Goal: Information Seeking & Learning: Understand process/instructions

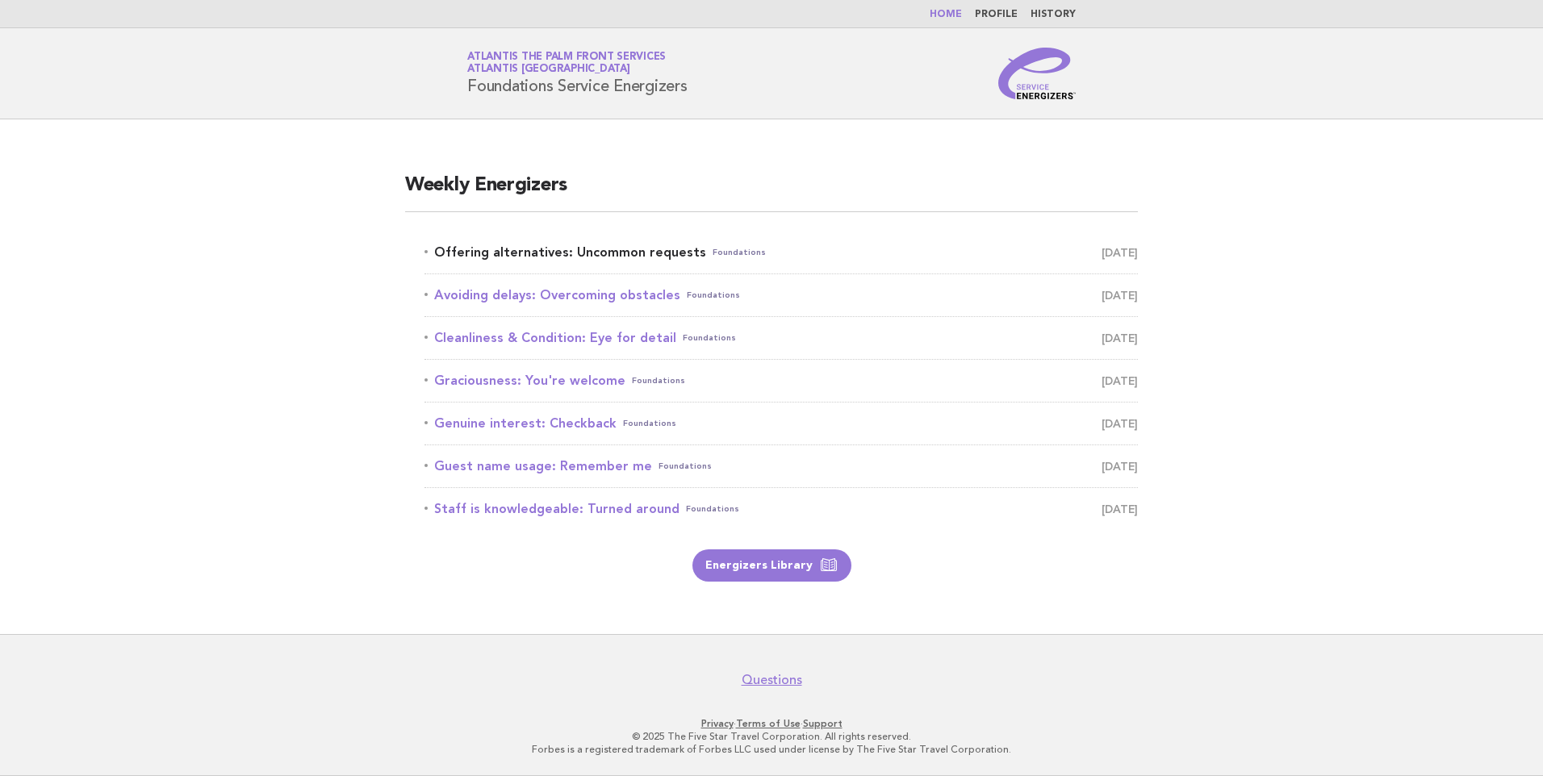
click at [620, 255] on link "Offering alternatives: Uncommon requests Foundations [DATE]" at bounding box center [780, 252] width 713 height 23
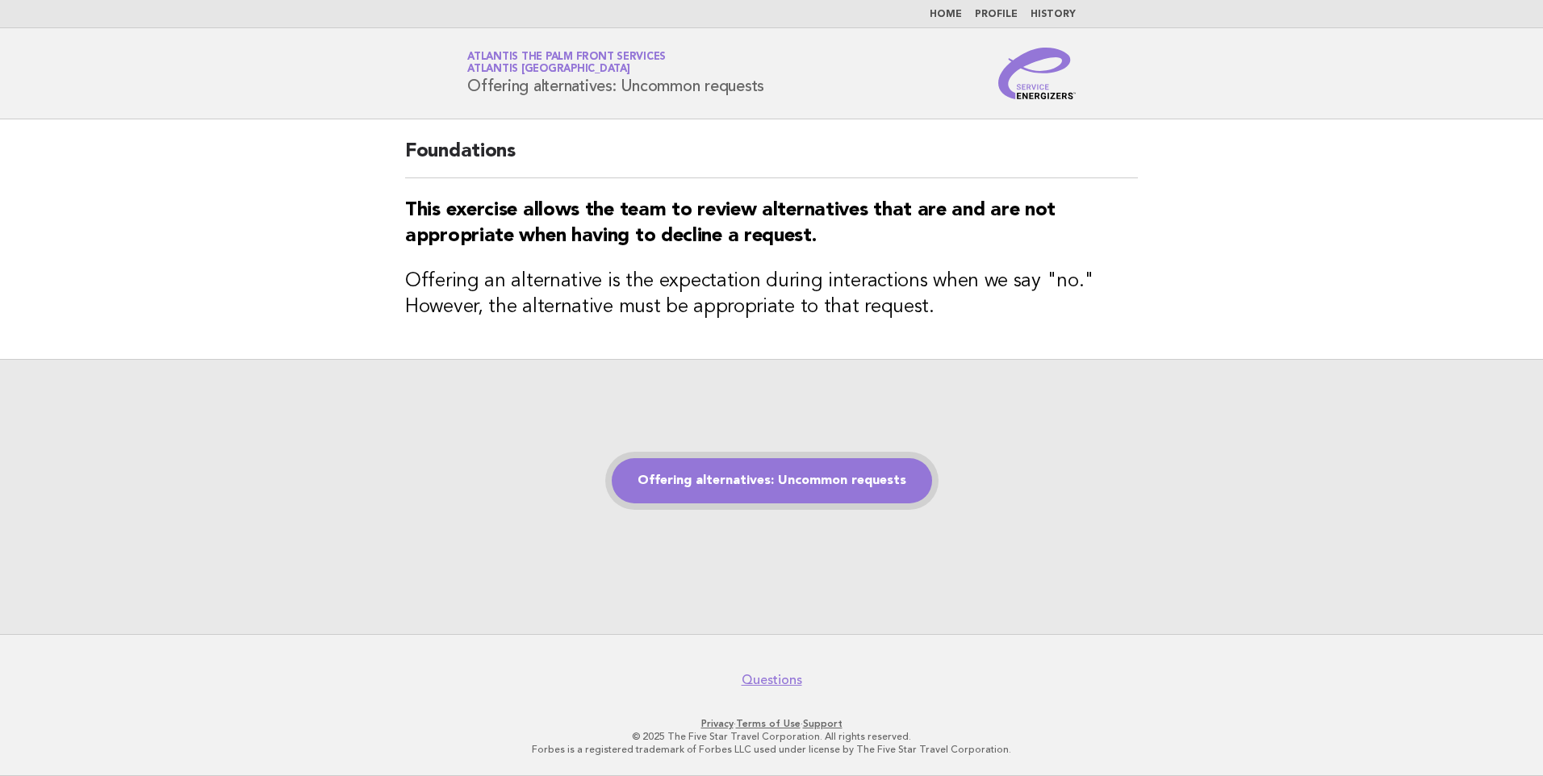
click at [754, 462] on link "Offering alternatives: Uncommon requests" at bounding box center [772, 480] width 320 height 45
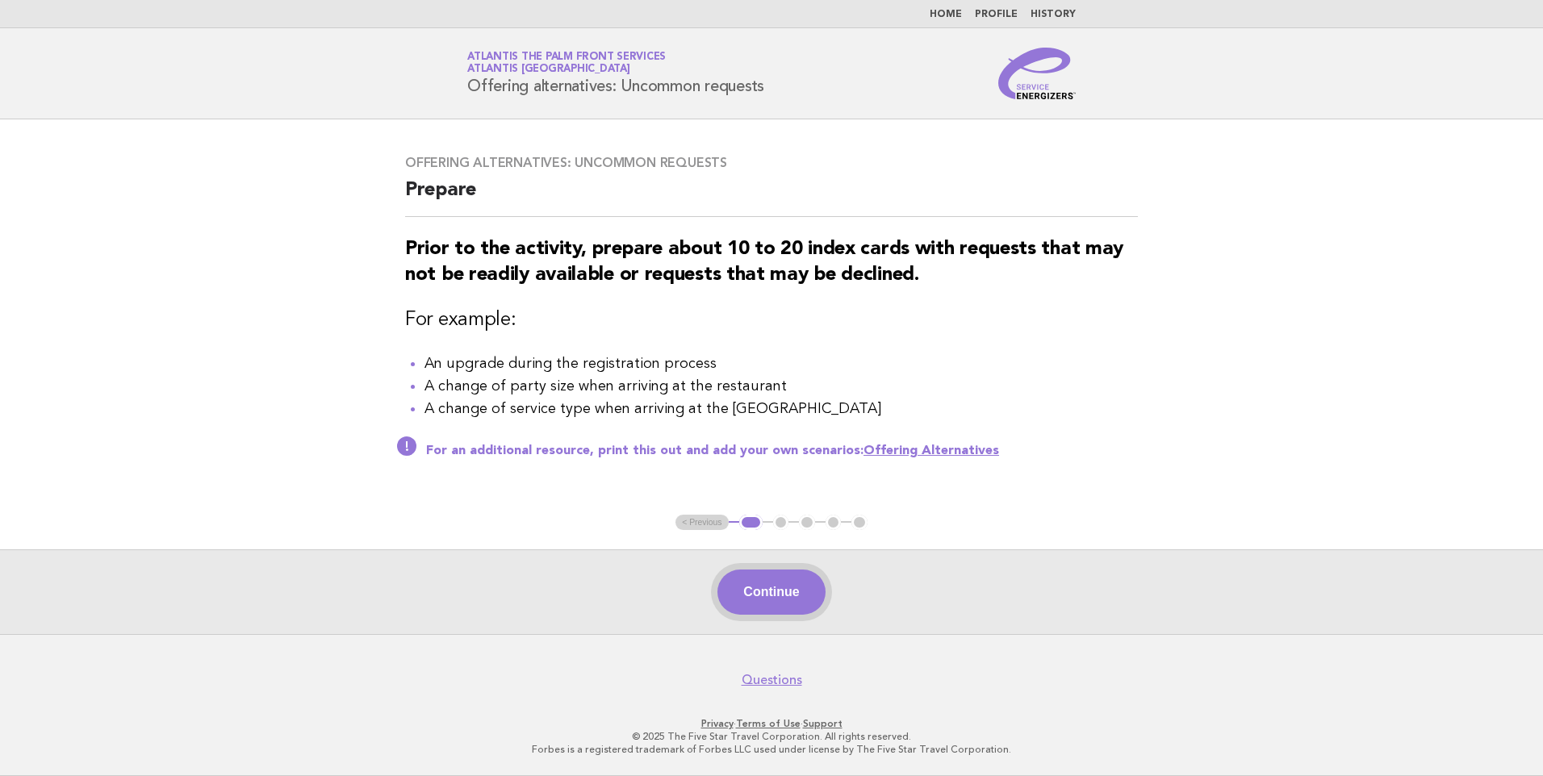
click at [778, 598] on button "Continue" at bounding box center [770, 592] width 107 height 45
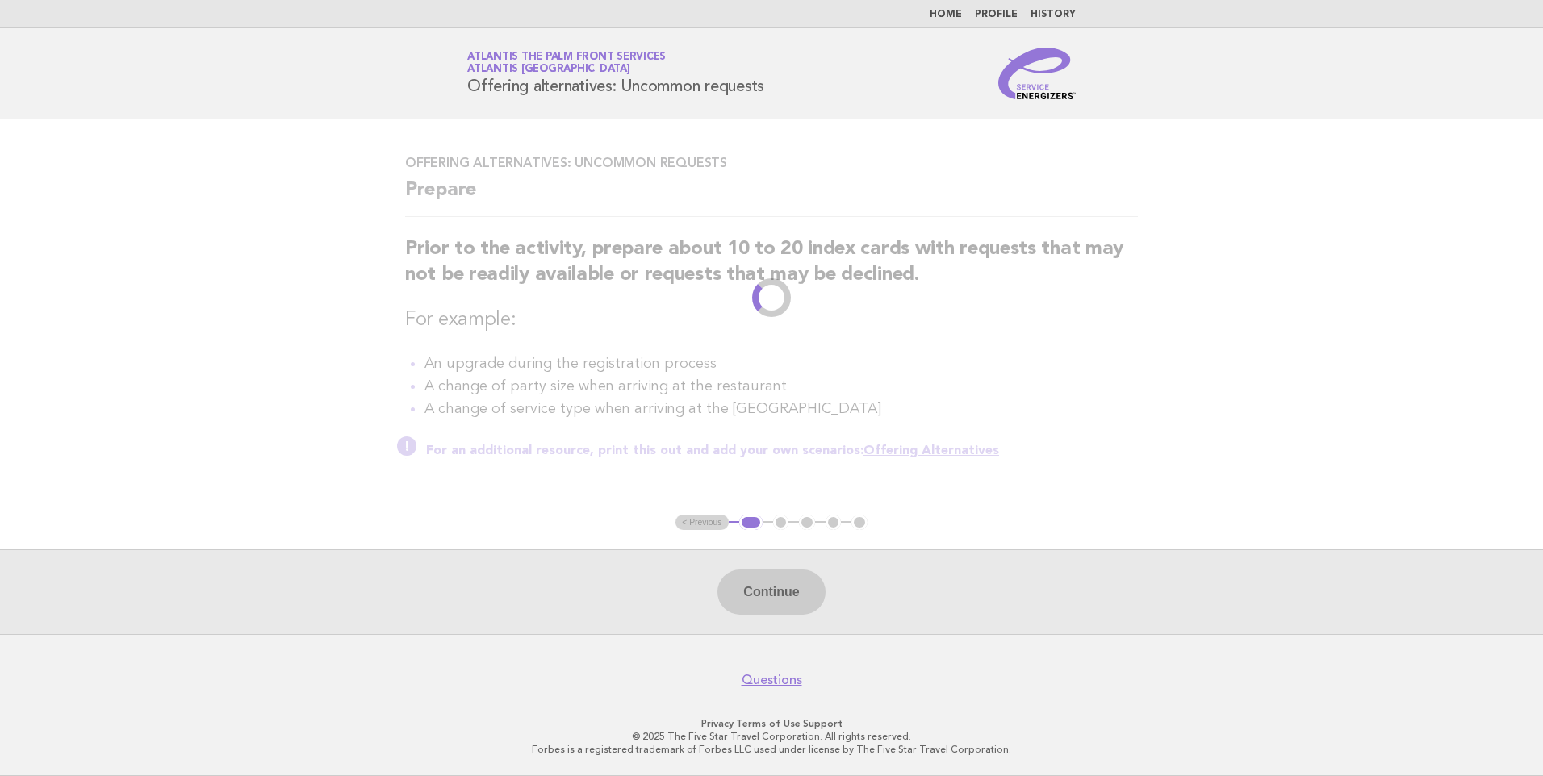
drag, startPoint x: 778, startPoint y: 598, endPoint x: 741, endPoint y: 520, distance: 85.5
click at [773, 576] on div "Continue" at bounding box center [771, 591] width 1543 height 85
click at [741, 520] on main "Offering alternatives: Uncommon requests Prepare Prior to the activity, prepare…" at bounding box center [771, 376] width 1543 height 515
drag, startPoint x: 741, startPoint y: 520, endPoint x: 721, endPoint y: 498, distance: 30.8
click at [721, 498] on main "Offering alternatives: Uncommon requests Prepare Prior to the activity, prepare…" at bounding box center [771, 376] width 1543 height 515
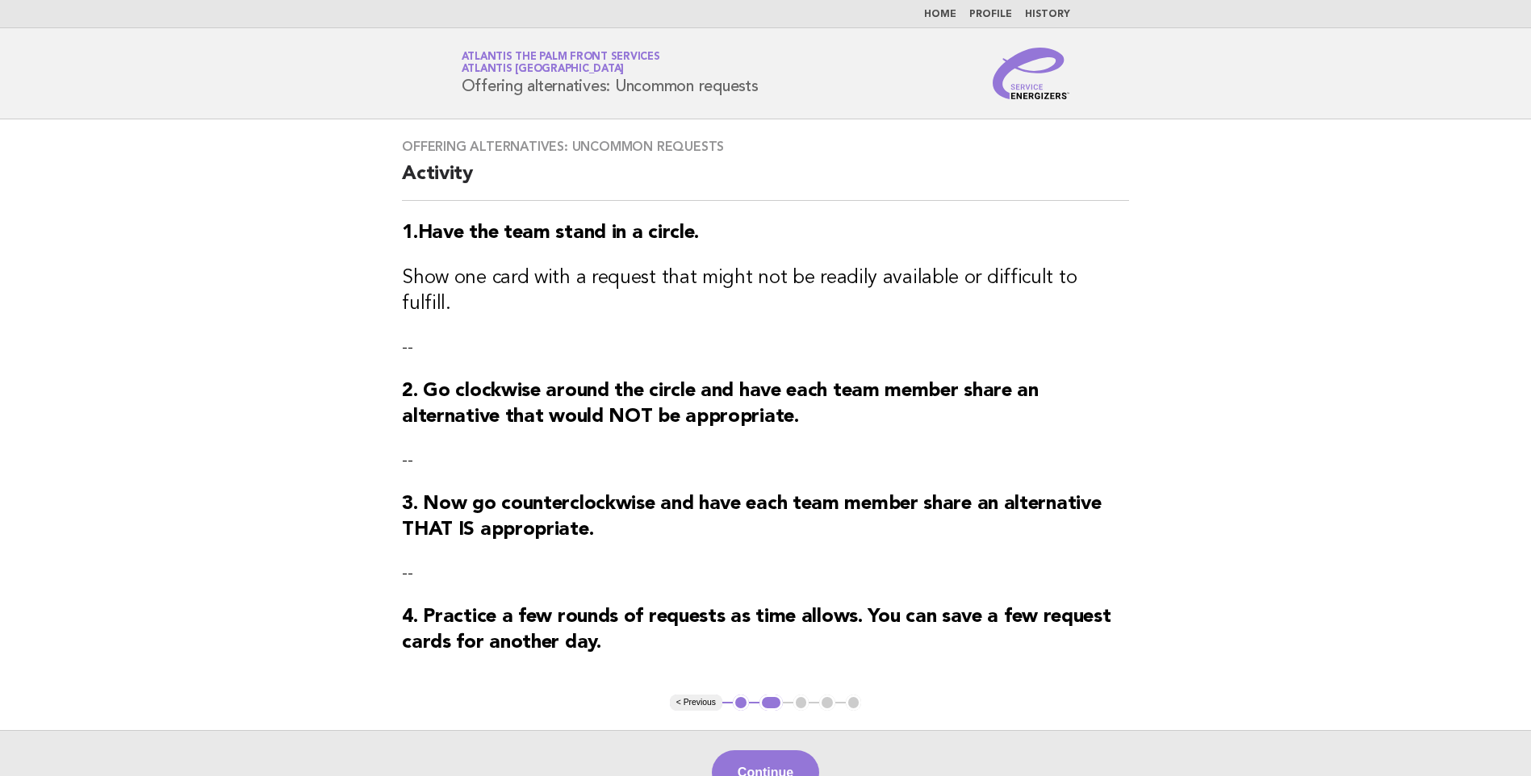
drag, startPoint x: 721, startPoint y: 498, endPoint x: 776, endPoint y: 591, distance: 108.2
click at [776, 608] on strong "4. Practice a few rounds of requests as time allows. You can save a few request…" at bounding box center [756, 630] width 708 height 45
click at [763, 750] on button "Continue" at bounding box center [765, 772] width 107 height 45
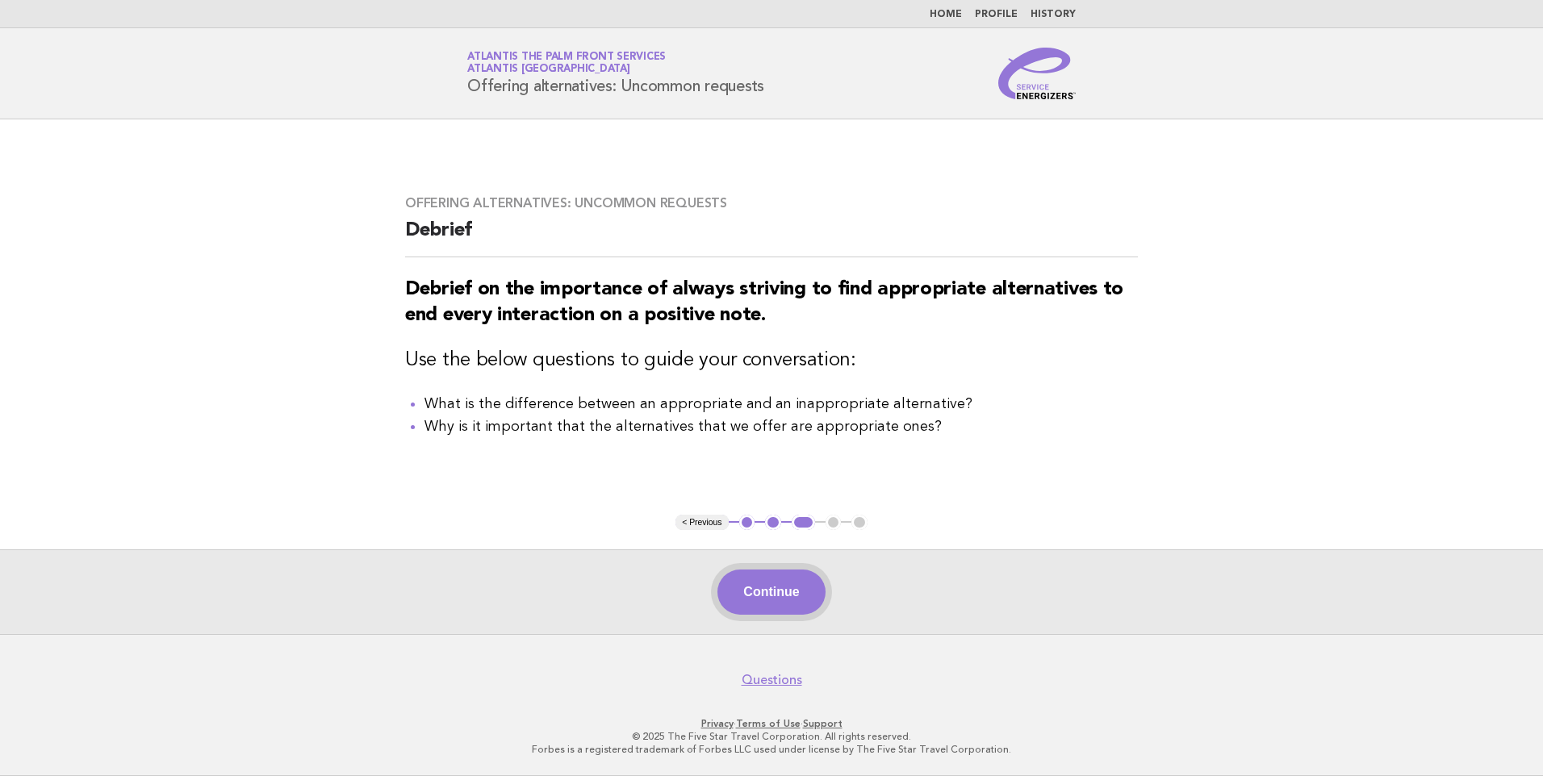
click at [760, 594] on button "Continue" at bounding box center [770, 592] width 107 height 45
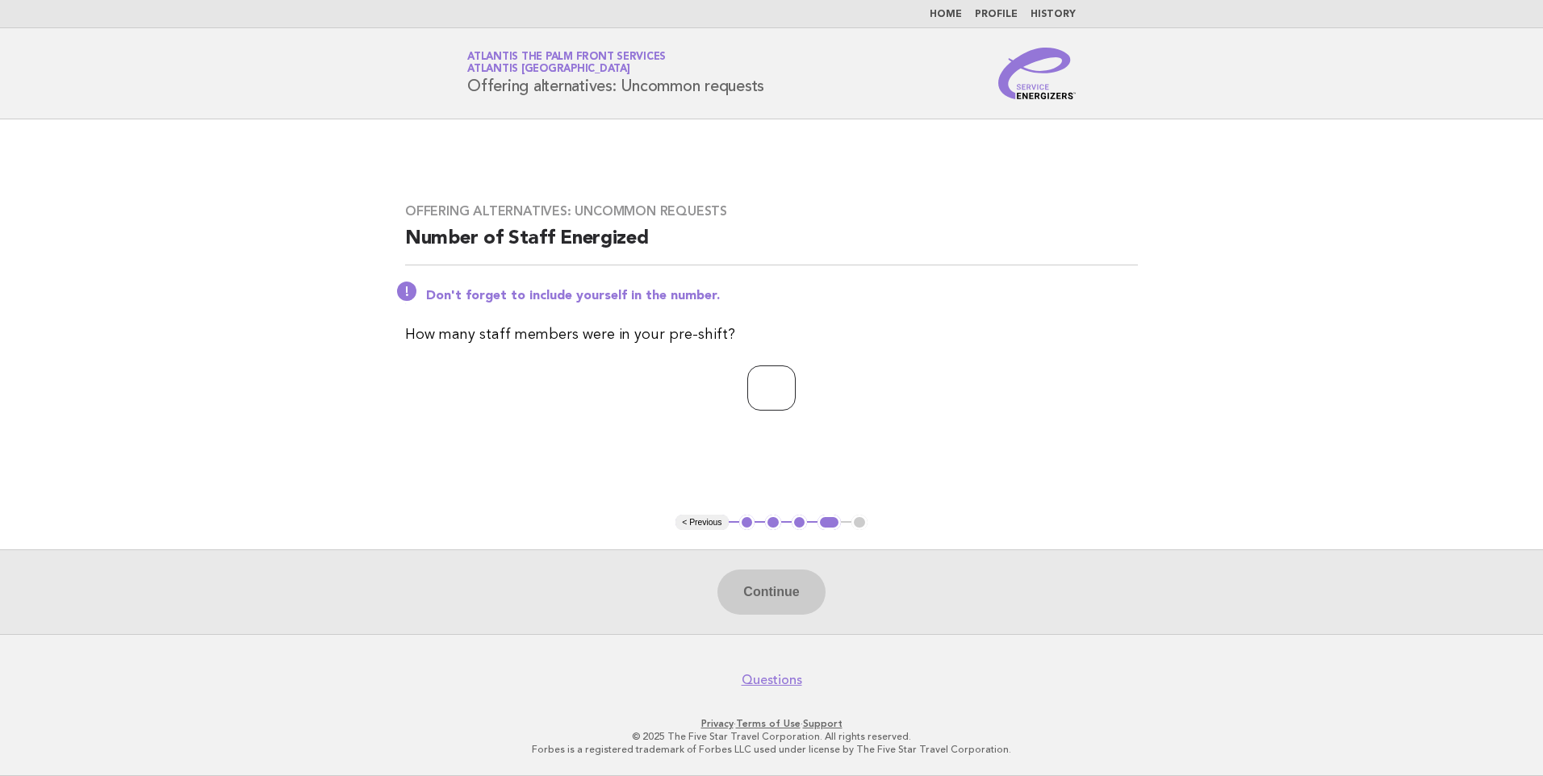
click at [766, 382] on input "number" at bounding box center [771, 388] width 48 height 45
type input "*"
click at [758, 585] on button "Continue" at bounding box center [770, 592] width 107 height 45
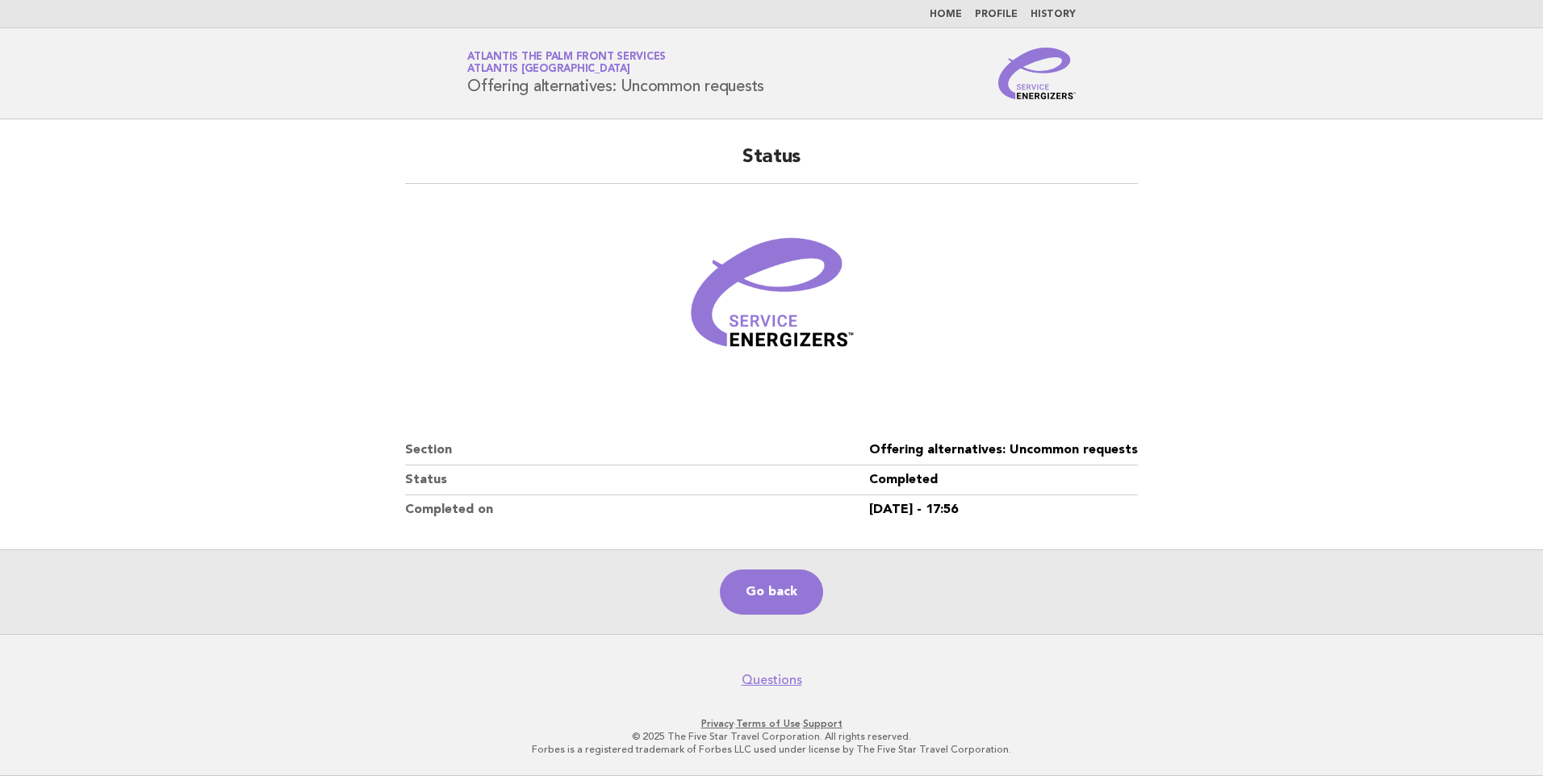
drag, startPoint x: 626, startPoint y: 83, endPoint x: 821, endPoint y: 86, distance: 195.3
click at [821, 86] on div "Service Energizers Atlantis The Palm Front Services Atlantis Dubai Offering alt…" at bounding box center [772, 74] width 654 height 52
drag, startPoint x: 821, startPoint y: 86, endPoint x: 723, endPoint y: 102, distance: 99.9
click at [723, 102] on header "Service Energizers Atlantis The Palm Front Services Atlantis Dubai Offering alt…" at bounding box center [771, 73] width 1543 height 91
drag, startPoint x: 628, startPoint y: 87, endPoint x: 394, endPoint y: 86, distance: 234.0
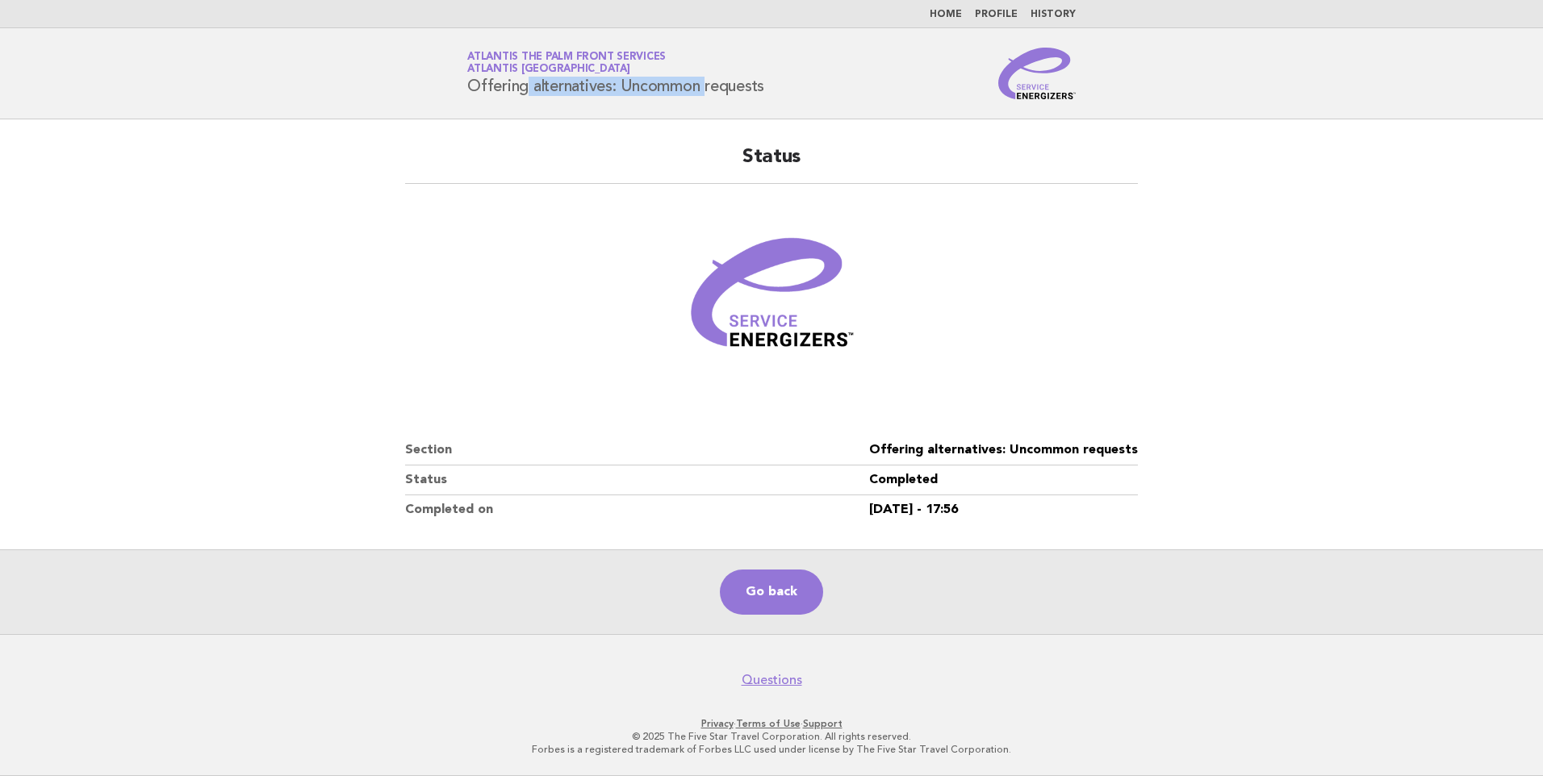
click at [394, 86] on header "Service Energizers Atlantis The Palm Front Services Atlantis Dubai Offering alt…" at bounding box center [771, 73] width 1543 height 91
click at [612, 77] on h1 "Service Energizers Atlantis The Palm Front Services Atlantis Dubai Offering alt…" at bounding box center [615, 73] width 297 height 42
drag, startPoint x: 620, startPoint y: 79, endPoint x: 845, endPoint y: 67, distance: 225.4
click at [845, 67] on div "Service Energizers Atlantis The Palm Front Services Atlantis Dubai Offering alt…" at bounding box center [772, 74] width 654 height 52
drag, startPoint x: 845, startPoint y: 67, endPoint x: 721, endPoint y: 83, distance: 125.3
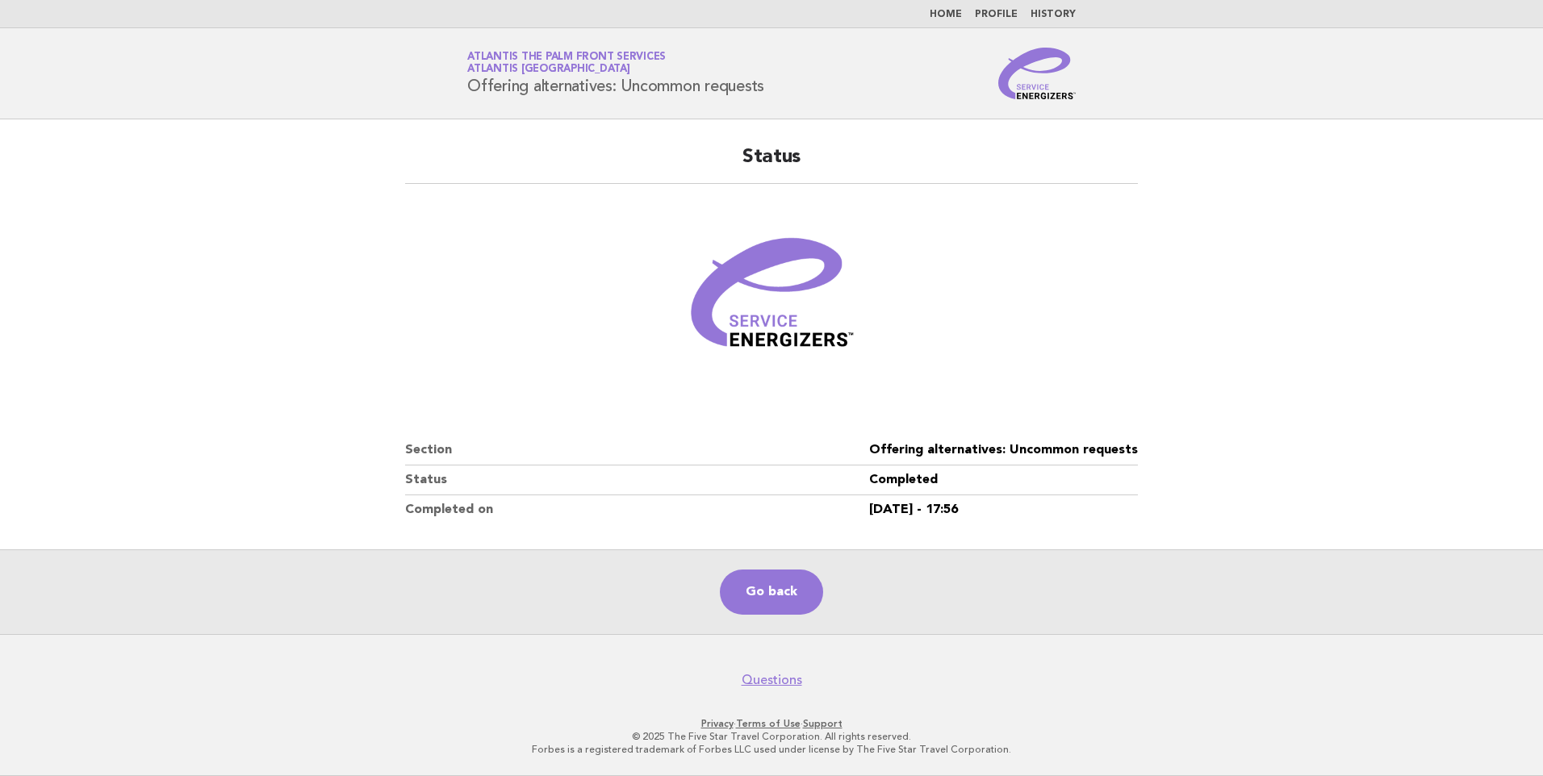
click at [721, 83] on h1 "Service Energizers Atlantis The Palm Front Services Atlantis Dubai Offering alt…" at bounding box center [615, 73] width 297 height 42
drag, startPoint x: 660, startPoint y: 88, endPoint x: 804, endPoint y: 93, distance: 144.5
click at [804, 93] on div "Service Energizers Atlantis The Palm Front Services Atlantis Dubai Offering alt…" at bounding box center [772, 74] width 654 height 52
drag, startPoint x: 804, startPoint y: 93, endPoint x: 687, endPoint y: 98, distance: 117.9
click at [687, 98] on div "Service Energizers Atlantis The Palm Front Services Atlantis Dubai Offering alt…" at bounding box center [772, 74] width 654 height 52
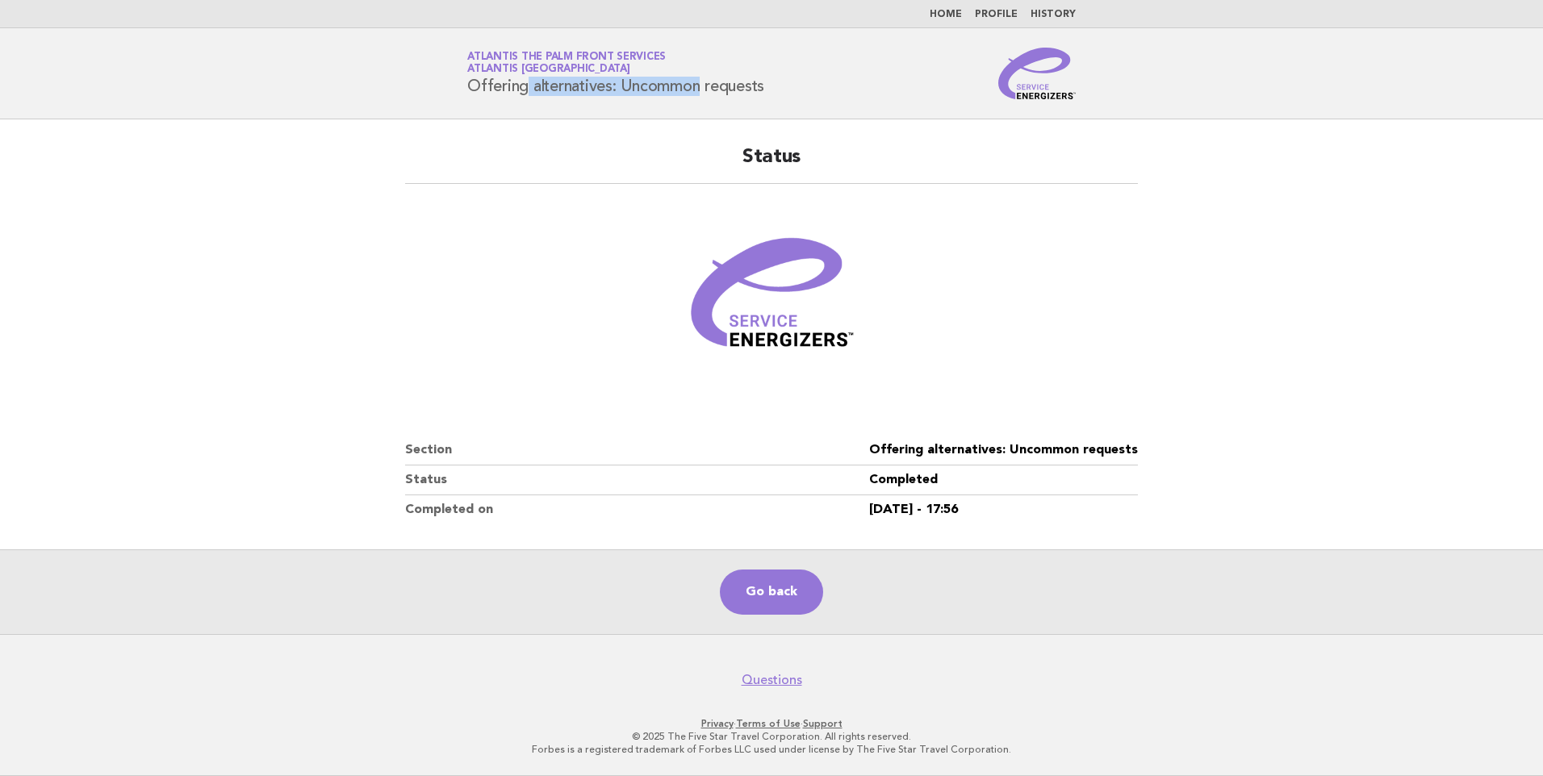
drag, startPoint x: 619, startPoint y: 87, endPoint x: 370, endPoint y: 107, distance: 249.3
click at [370, 107] on header "Service Energizers Atlantis The Palm Front Services Atlantis Dubai Offering alt…" at bounding box center [771, 73] width 1543 height 91
drag, startPoint x: 370, startPoint y: 107, endPoint x: 537, endPoint y: 94, distance: 167.5
click at [537, 94] on h1 "Service Energizers Atlantis The Palm Front Services Atlantis Dubai Offering alt…" at bounding box center [615, 73] width 297 height 42
drag, startPoint x: 604, startPoint y: 88, endPoint x: 741, endPoint y: 96, distance: 138.2
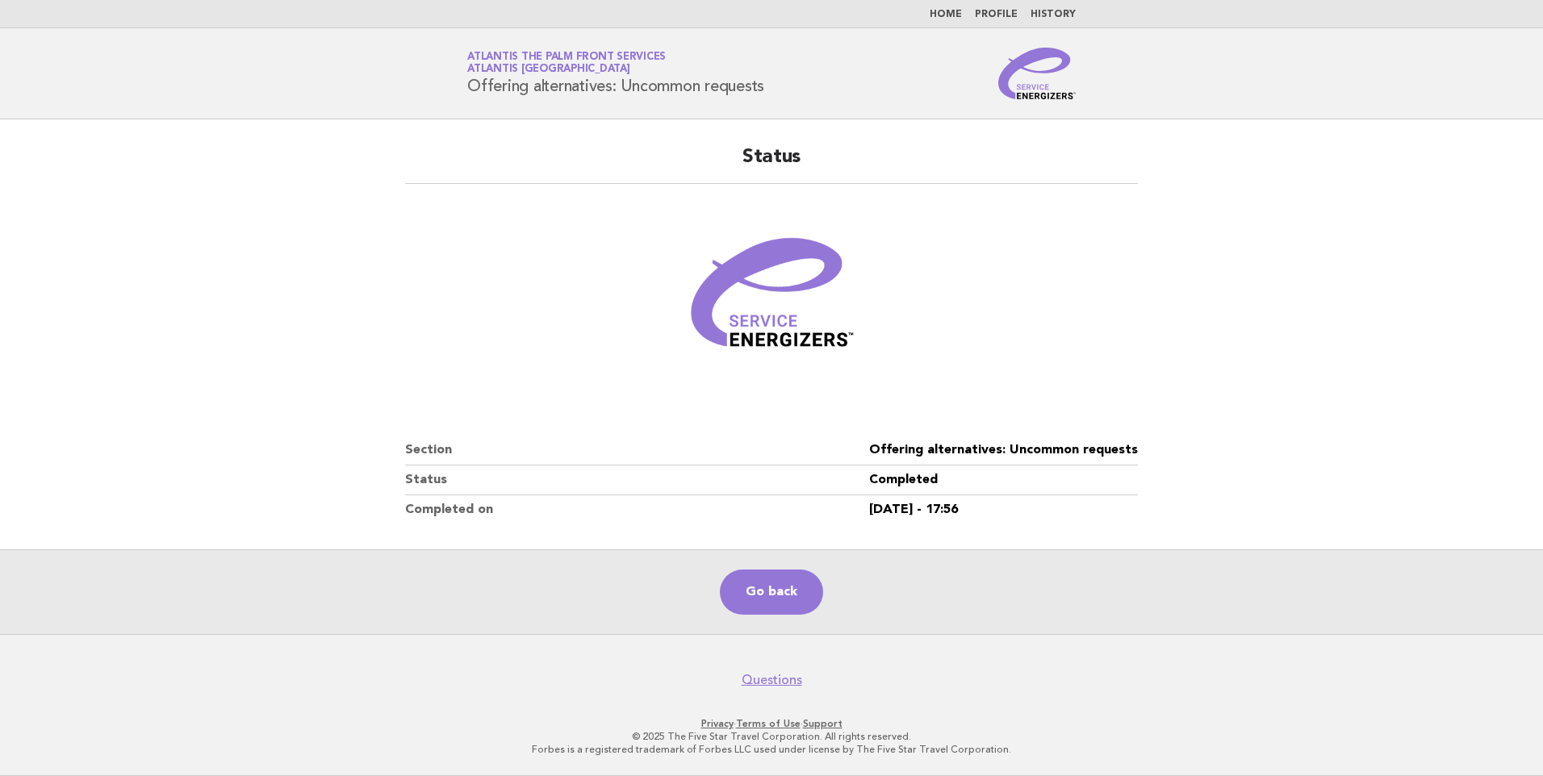
click at [741, 96] on div "Service Energizers Atlantis The Palm Front Services Atlantis Dubai Offering alt…" at bounding box center [772, 74] width 654 height 52
drag, startPoint x: 741, startPoint y: 96, endPoint x: 584, endPoint y: 86, distance: 157.6
click at [684, 96] on div "Service Energizers Atlantis The Palm Front Services Atlantis Dubai Offering alt…" at bounding box center [772, 74] width 654 height 52
click at [629, 84] on h1 "Service Energizers Atlantis The Palm Front Services Atlantis Dubai Offering alt…" at bounding box center [615, 73] width 297 height 42
click at [630, 84] on h1 "Service Energizers Atlantis The Palm Front Services Atlantis Dubai Offering alt…" at bounding box center [615, 73] width 297 height 42
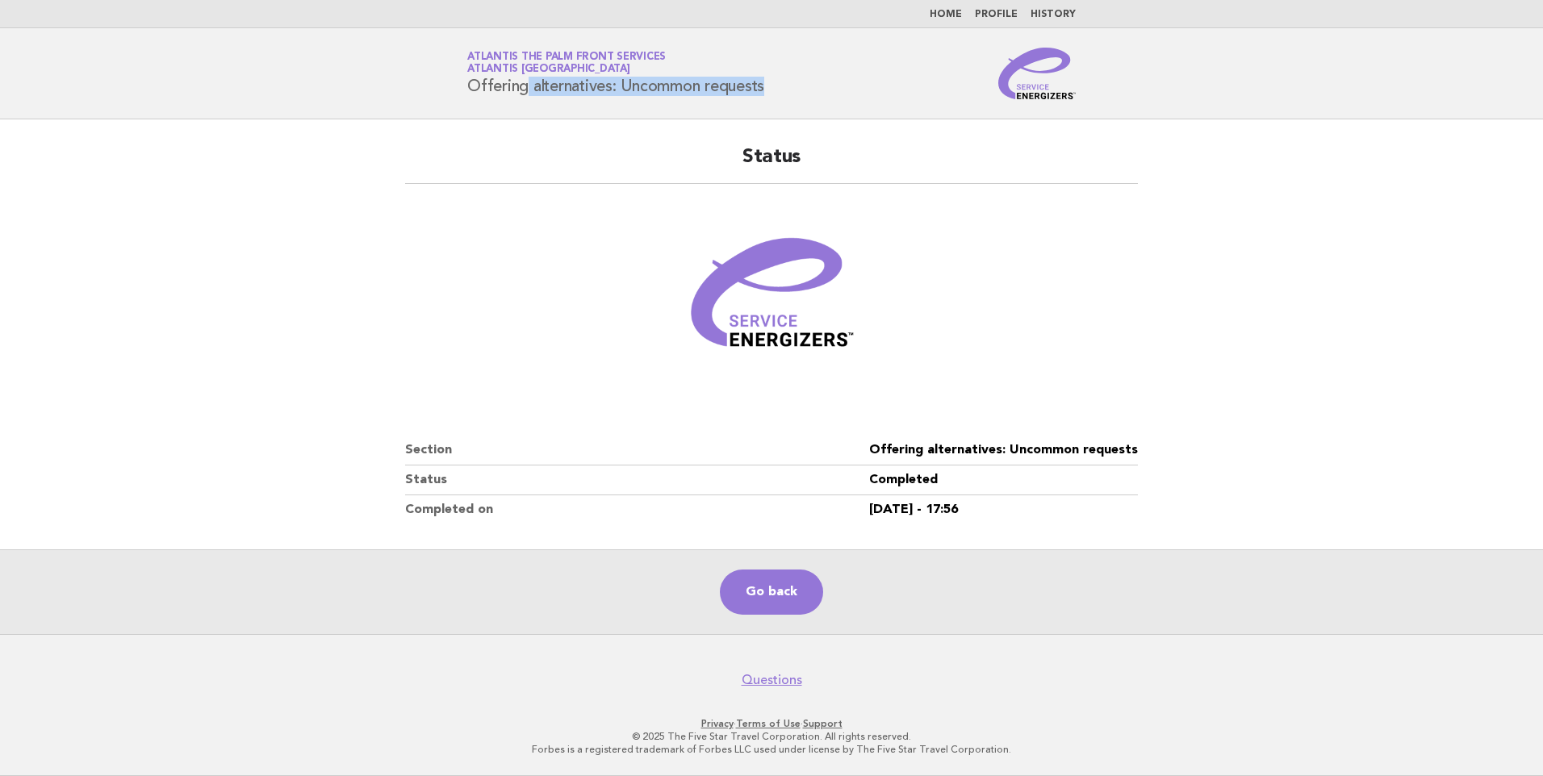
drag, startPoint x: 630, startPoint y: 84, endPoint x: 748, endPoint y: 90, distance: 118.0
click at [748, 90] on h1 "Service Energizers Atlantis The Palm Front Services Atlantis Dubai Offering alt…" at bounding box center [615, 73] width 297 height 42
click at [747, 91] on h1 "Service Energizers Atlantis The Palm Front Services Atlantis Dubai Offering alt…" at bounding box center [615, 73] width 297 height 42
click at [654, 90] on h1 "Service Energizers Atlantis The Palm Front Services Atlantis Dubai Offering alt…" at bounding box center [615, 73] width 297 height 42
click at [645, 92] on h1 "Service Energizers Atlantis The Palm Front Services Atlantis Dubai Offering alt…" at bounding box center [615, 73] width 297 height 42
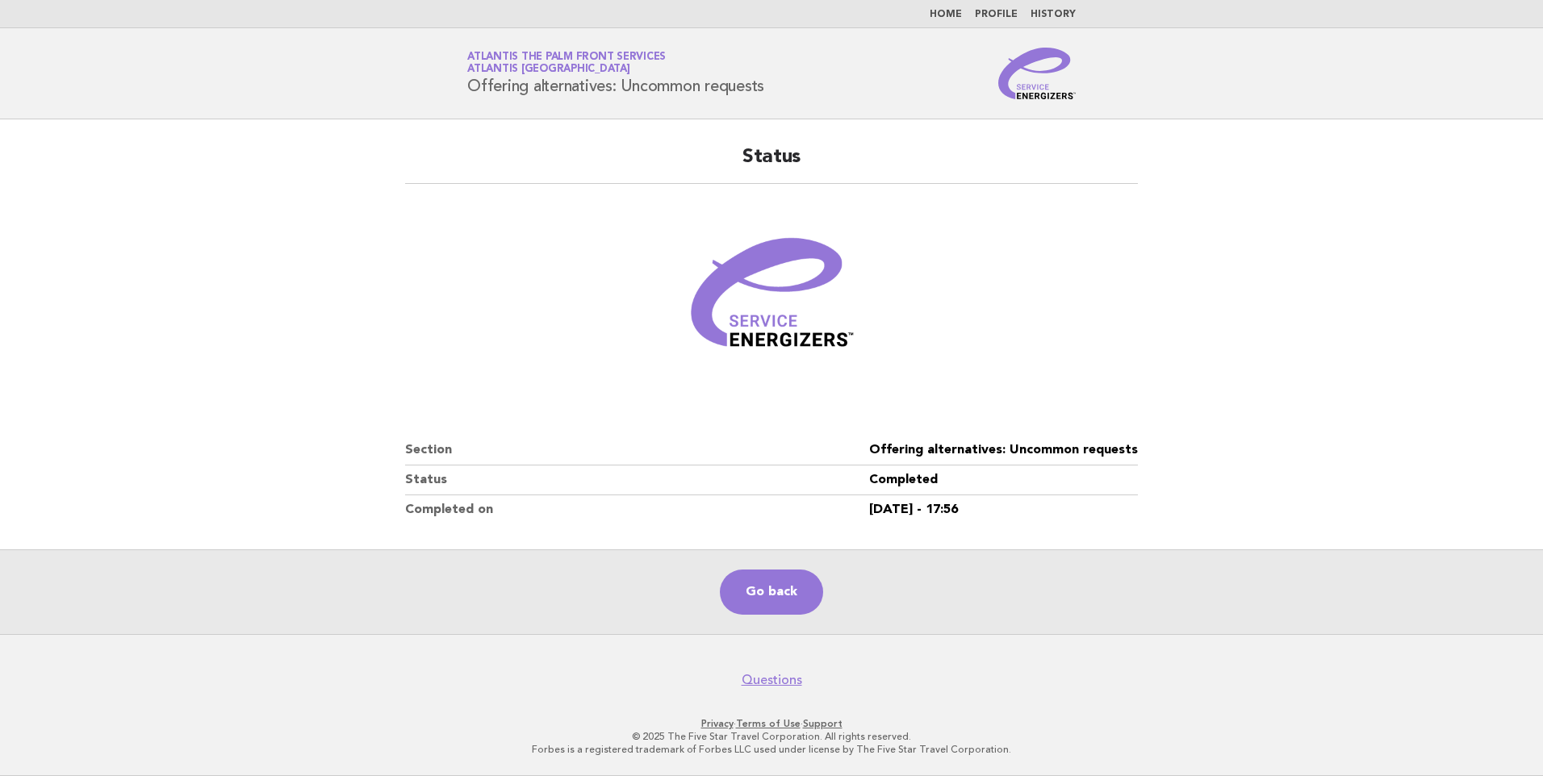
drag, startPoint x: 641, startPoint y: 92, endPoint x: 613, endPoint y: 91, distance: 28.3
click at [638, 93] on h1 "Service Energizers Atlantis The Palm Front Services Atlantis Dubai Offering alt…" at bounding box center [615, 73] width 297 height 42
click at [606, 89] on h1 "Service Energizers Atlantis The Palm Front Services Atlantis Dubai Offering alt…" at bounding box center [615, 73] width 297 height 42
drag, startPoint x: 617, startPoint y: 88, endPoint x: 448, endPoint y: 78, distance: 169.7
click at [448, 78] on div "Service Energizers Atlantis The Palm Front Services Atlantis Dubai Offering alt…" at bounding box center [772, 74] width 654 height 52
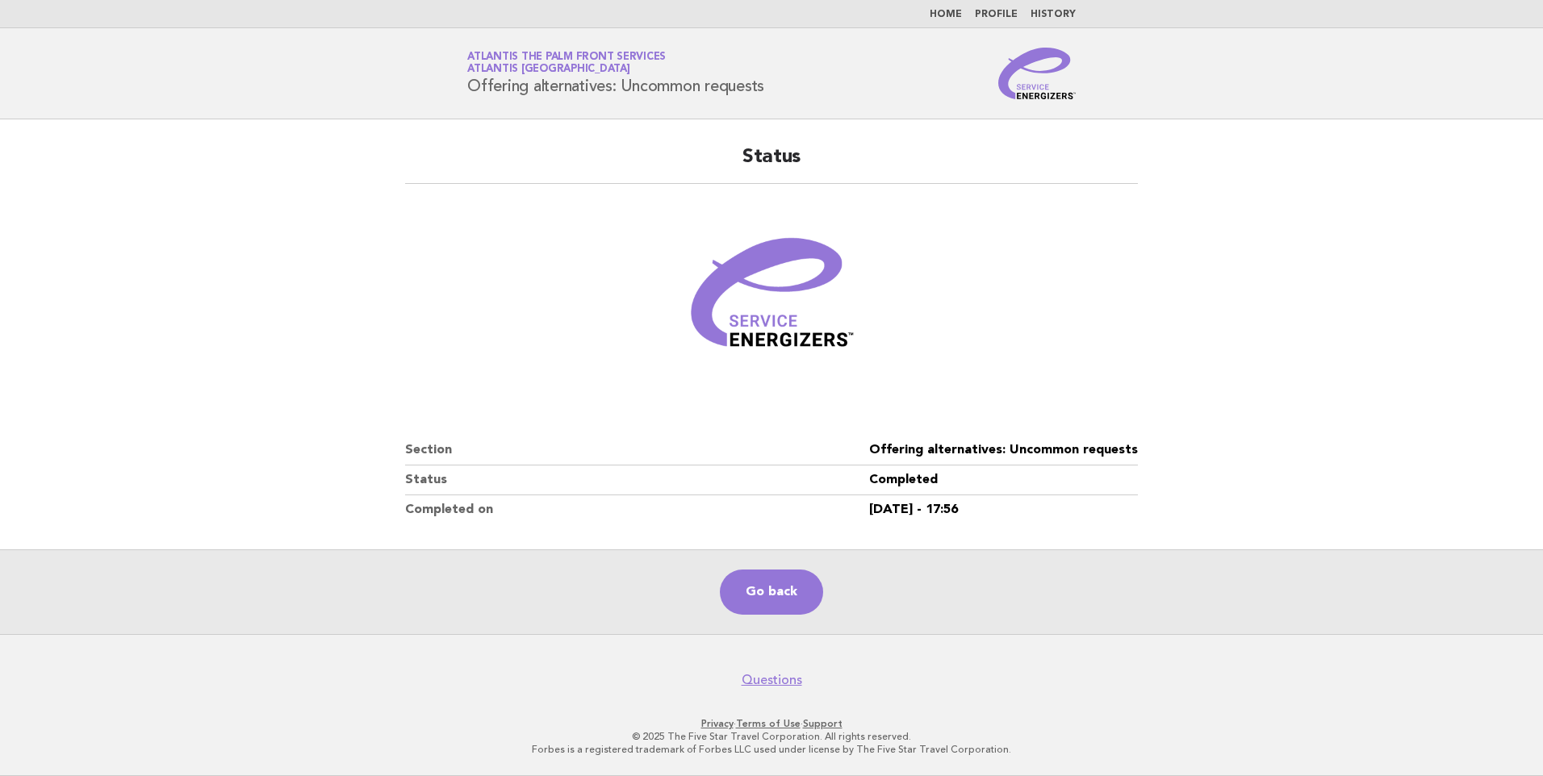
drag, startPoint x: 448, startPoint y: 78, endPoint x: 668, endPoint y: 75, distance: 220.3
click at [668, 75] on h1 "Service Energizers Atlantis The Palm Front Services Atlantis Dubai Offering alt…" at bounding box center [615, 73] width 297 height 42
drag, startPoint x: 620, startPoint y: 88, endPoint x: 448, endPoint y: 44, distance: 178.3
click at [448, 44] on header "Service Energizers Atlantis The Palm Front Services Atlantis Dubai Offering alt…" at bounding box center [771, 73] width 1543 height 91
drag, startPoint x: 448, startPoint y: 44, endPoint x: 440, endPoint y: 49, distance: 9.8
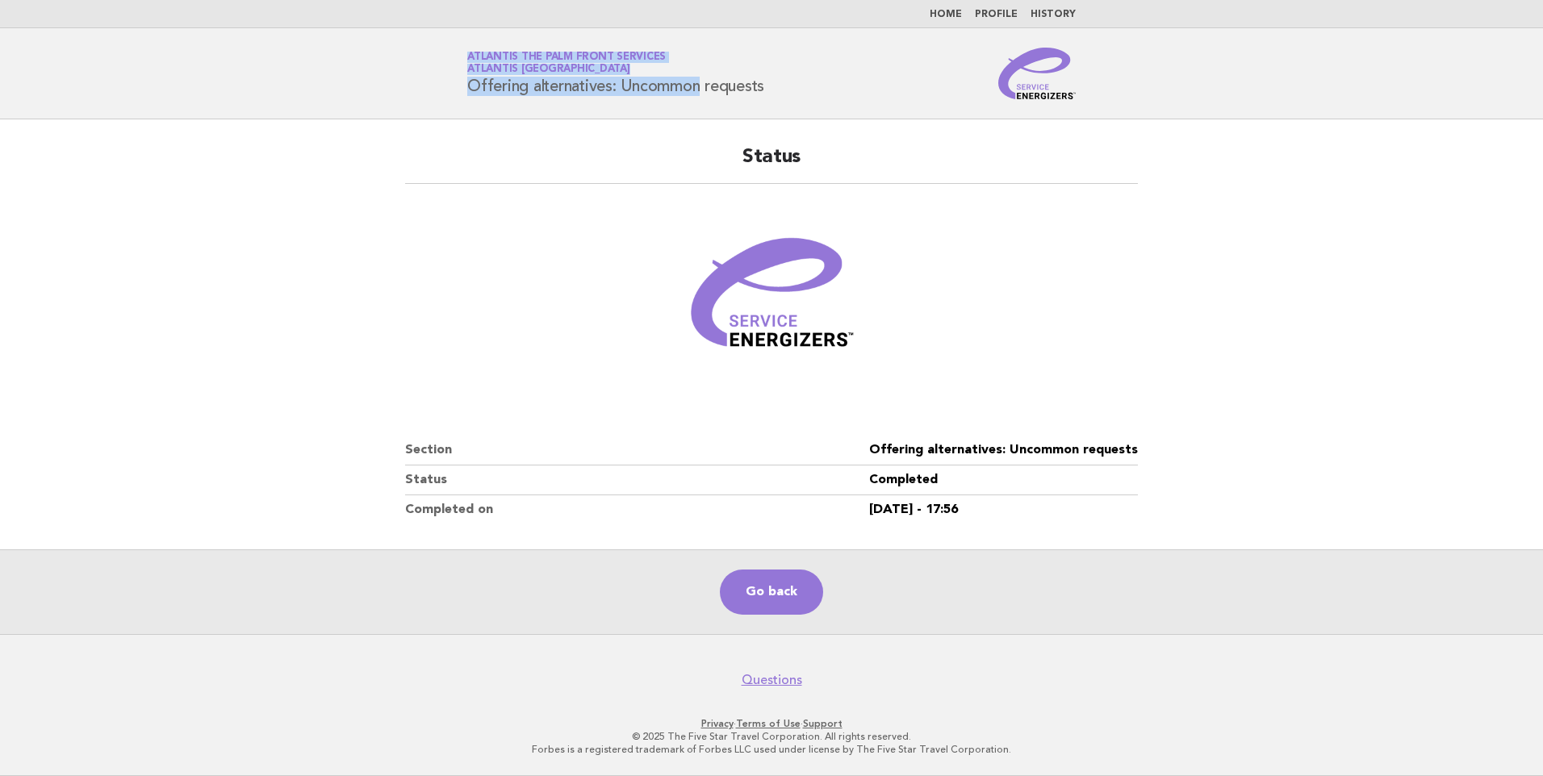
click at [437, 58] on header "Service Energizers Atlantis The Palm Front Services Atlantis Dubai Offering alt…" at bounding box center [771, 73] width 1543 height 91
drag, startPoint x: 450, startPoint y: 45, endPoint x: 785, endPoint y: 98, distance: 338.9
click at [785, 98] on header "Service Energizers Atlantis The Palm Front Services Atlantis Dubai Offering alt…" at bounding box center [771, 73] width 1543 height 91
click at [785, 98] on div "Service Energizers Atlantis The Palm Front Services Atlantis Dubai Offering alt…" at bounding box center [772, 74] width 654 height 52
drag, startPoint x: 785, startPoint y: 98, endPoint x: 407, endPoint y: 26, distance: 384.4
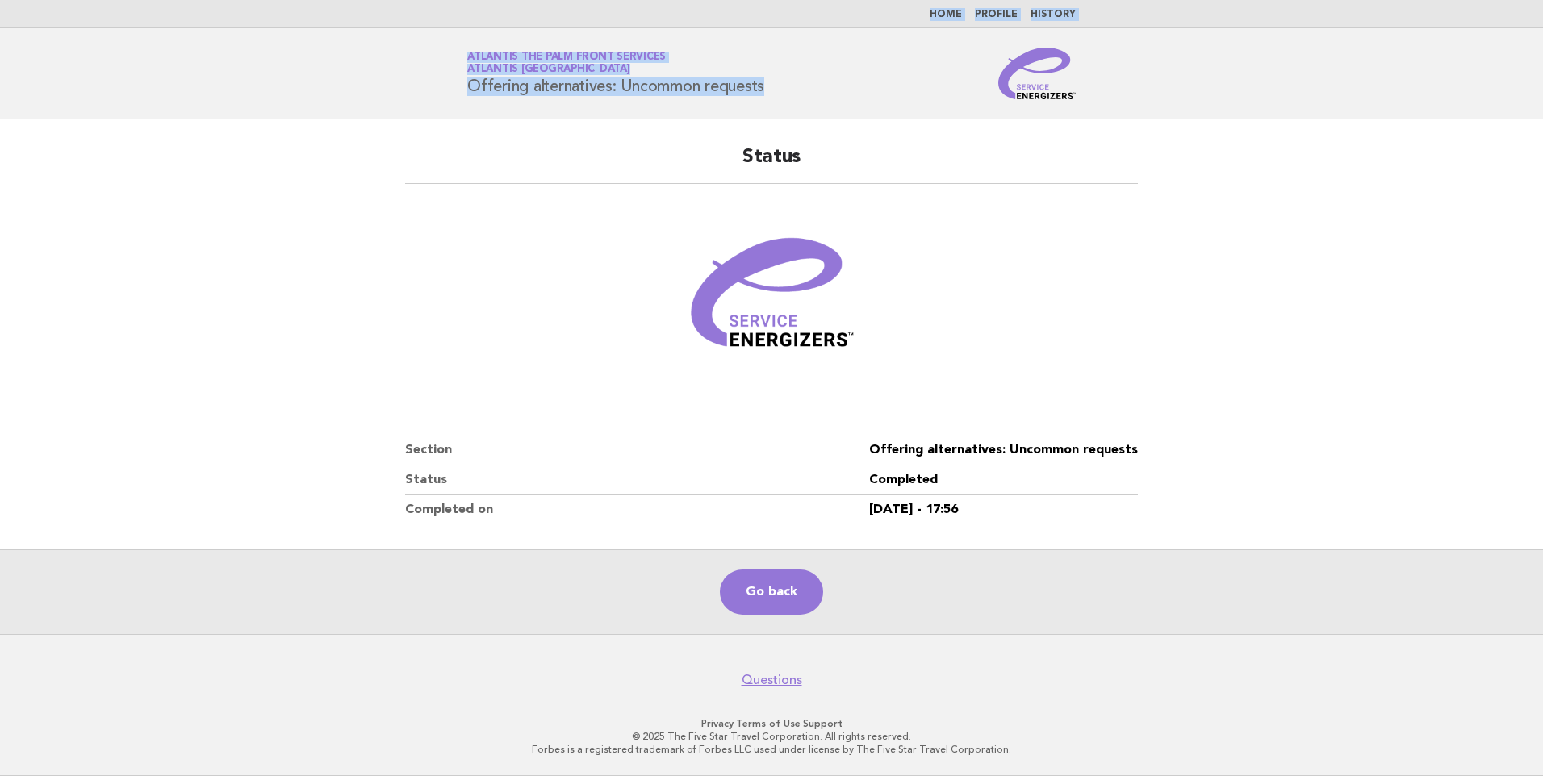
click at [407, 26] on body "Home Profile History Service Energizers Atlantis The Palm Front Services Atlant…" at bounding box center [771, 388] width 1543 height 776
click at [407, 26] on nav "Home Profile History" at bounding box center [771, 14] width 1543 height 28
drag, startPoint x: 445, startPoint y: 45, endPoint x: 761, endPoint y: 97, distance: 320.5
click at [759, 98] on header "Service Energizers Atlantis The Palm Front Services Atlantis Dubai Offering alt…" at bounding box center [771, 73] width 1543 height 91
click at [761, 97] on div "Service Energizers Atlantis The Palm Front Services Atlantis Dubai Offering alt…" at bounding box center [772, 74] width 654 height 52
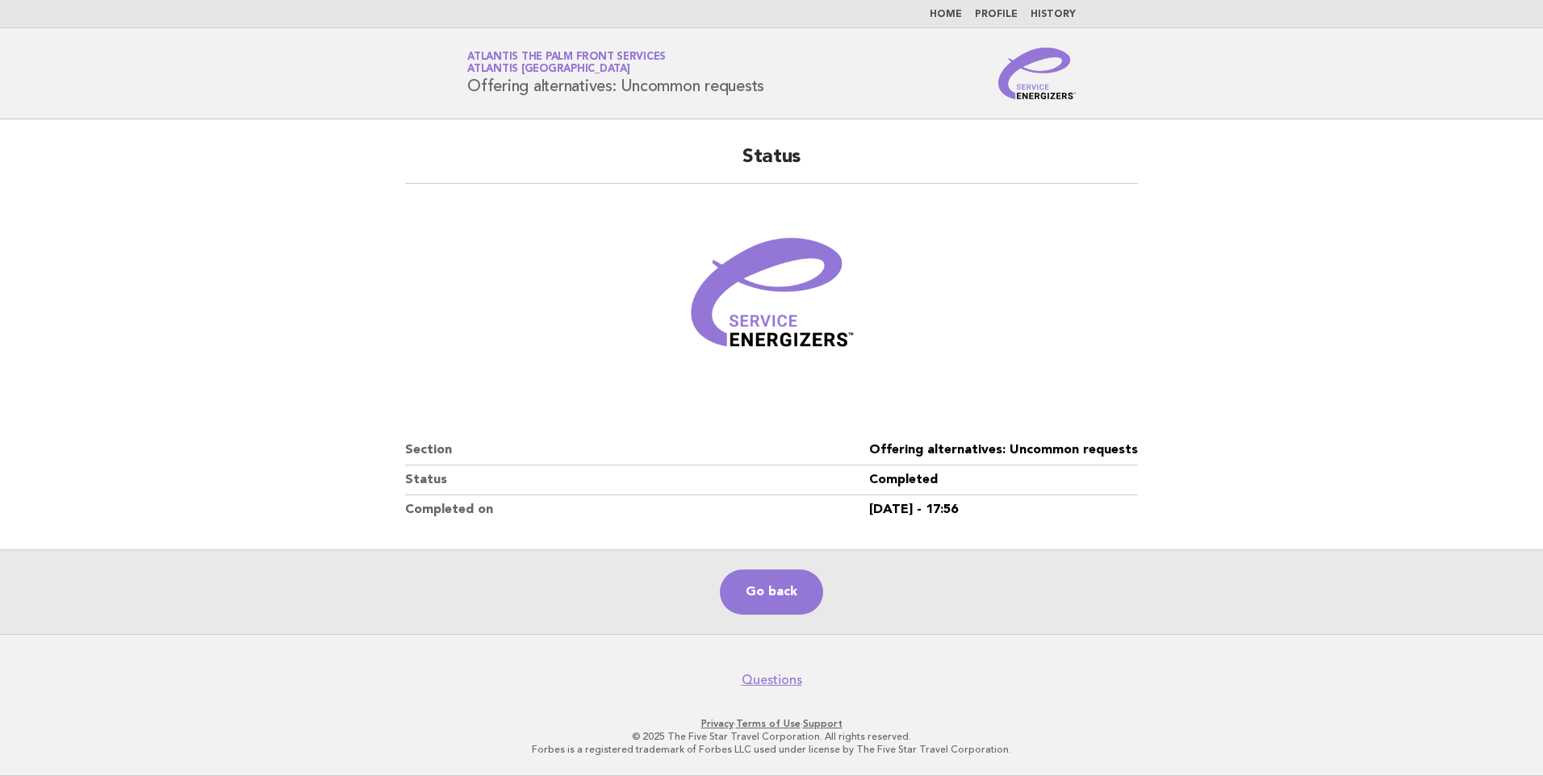
drag, startPoint x: 766, startPoint y: 94, endPoint x: 456, endPoint y: 59, distance: 311.8
click at [456, 59] on div "Service Energizers Atlantis The Palm Front Services Atlantis Dubai Offering alt…" at bounding box center [772, 74] width 654 height 52
drag, startPoint x: 456, startPoint y: 59, endPoint x: 449, endPoint y: 50, distance: 11.0
click at [445, 55] on div "Service Energizers Atlantis The Palm Front Services Atlantis Dubai Offering alt…" at bounding box center [772, 74] width 654 height 52
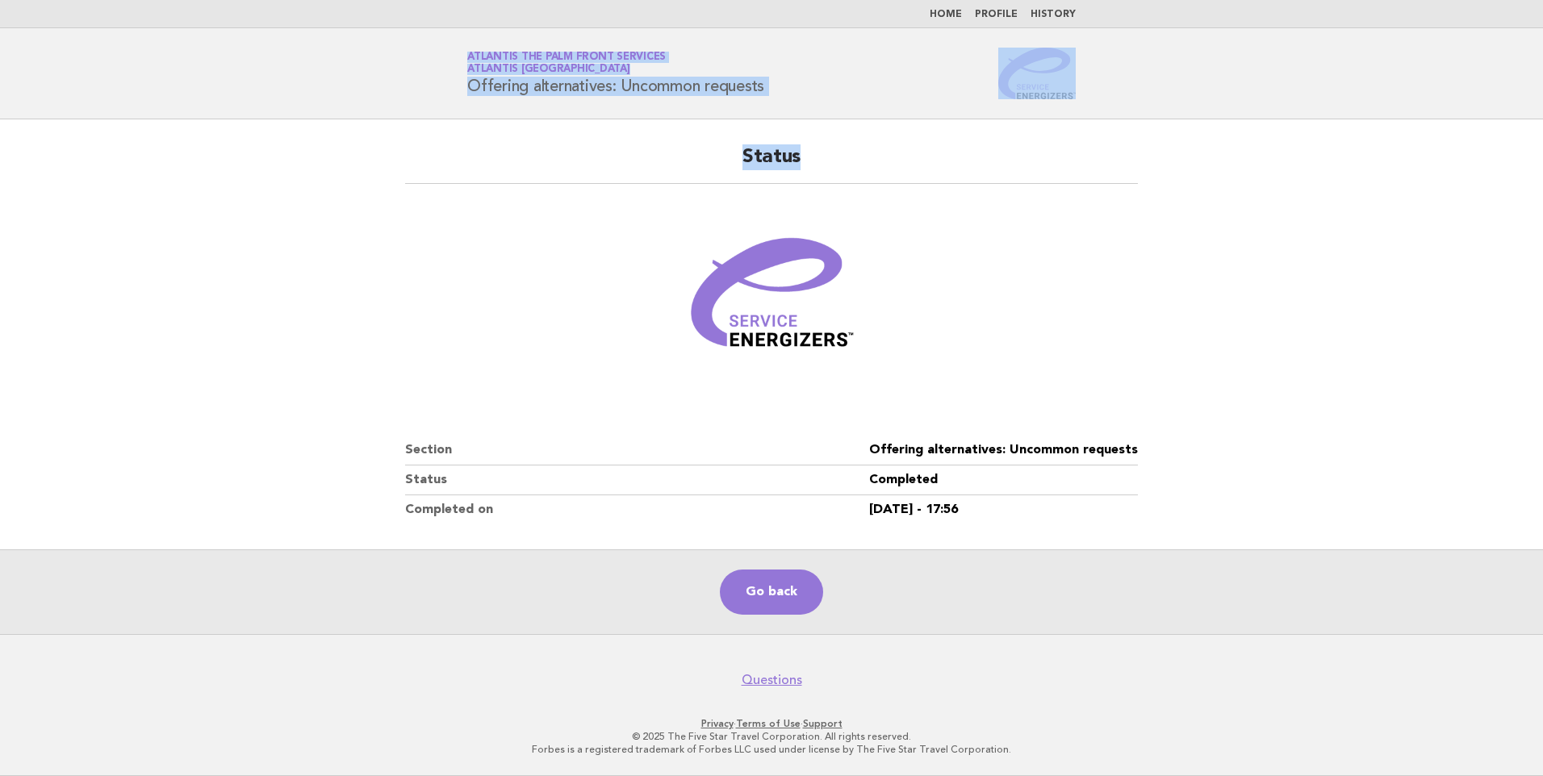
drag, startPoint x: 616, startPoint y: 76, endPoint x: 808, endPoint y: 122, distance: 196.7
click at [808, 122] on body "Home Profile History Service Energizers Atlantis The Palm Front Services Atlant…" at bounding box center [771, 388] width 1543 height 776
drag, startPoint x: 808, startPoint y: 122, endPoint x: 803, endPoint y: 111, distance: 12.3
click at [803, 111] on header "Service Energizers Atlantis The Palm Front Services Atlantis Dubai Offering alt…" at bounding box center [771, 73] width 1543 height 91
drag, startPoint x: 796, startPoint y: 104, endPoint x: 444, endPoint y: 56, distance: 355.8
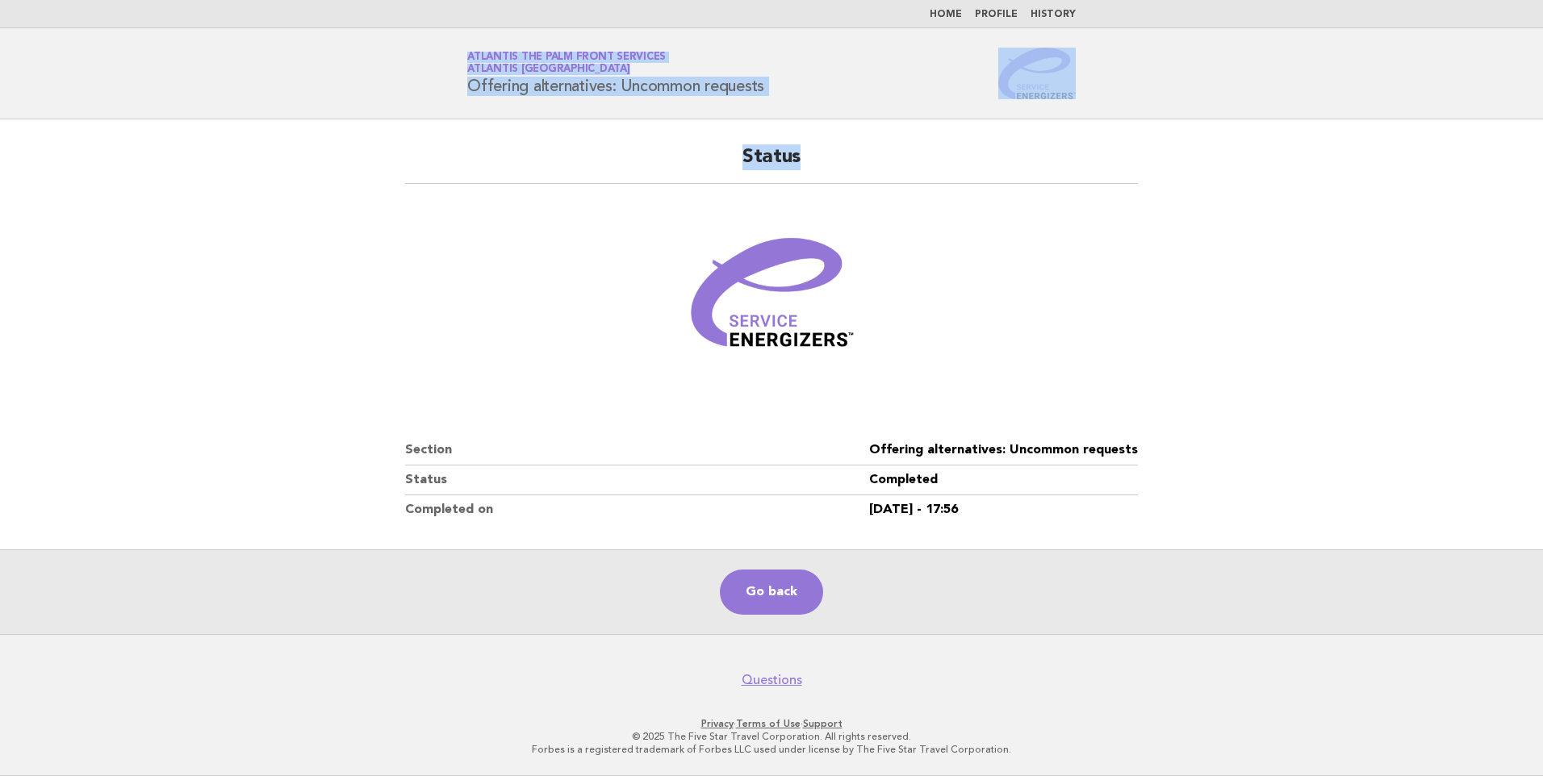
click at [444, 56] on header "Service Energizers Atlantis The Palm Front Services Atlantis Dubai Offering alt…" at bounding box center [771, 73] width 1543 height 91
click at [441, 54] on header "Service Energizers Atlantis The Palm Front Services Atlantis Dubai Offering alt…" at bounding box center [771, 73] width 1543 height 91
click at [835, 111] on header "Service Energizers Atlantis The Palm Front Services Atlantis Dubai Offering alt…" at bounding box center [771, 73] width 1543 height 91
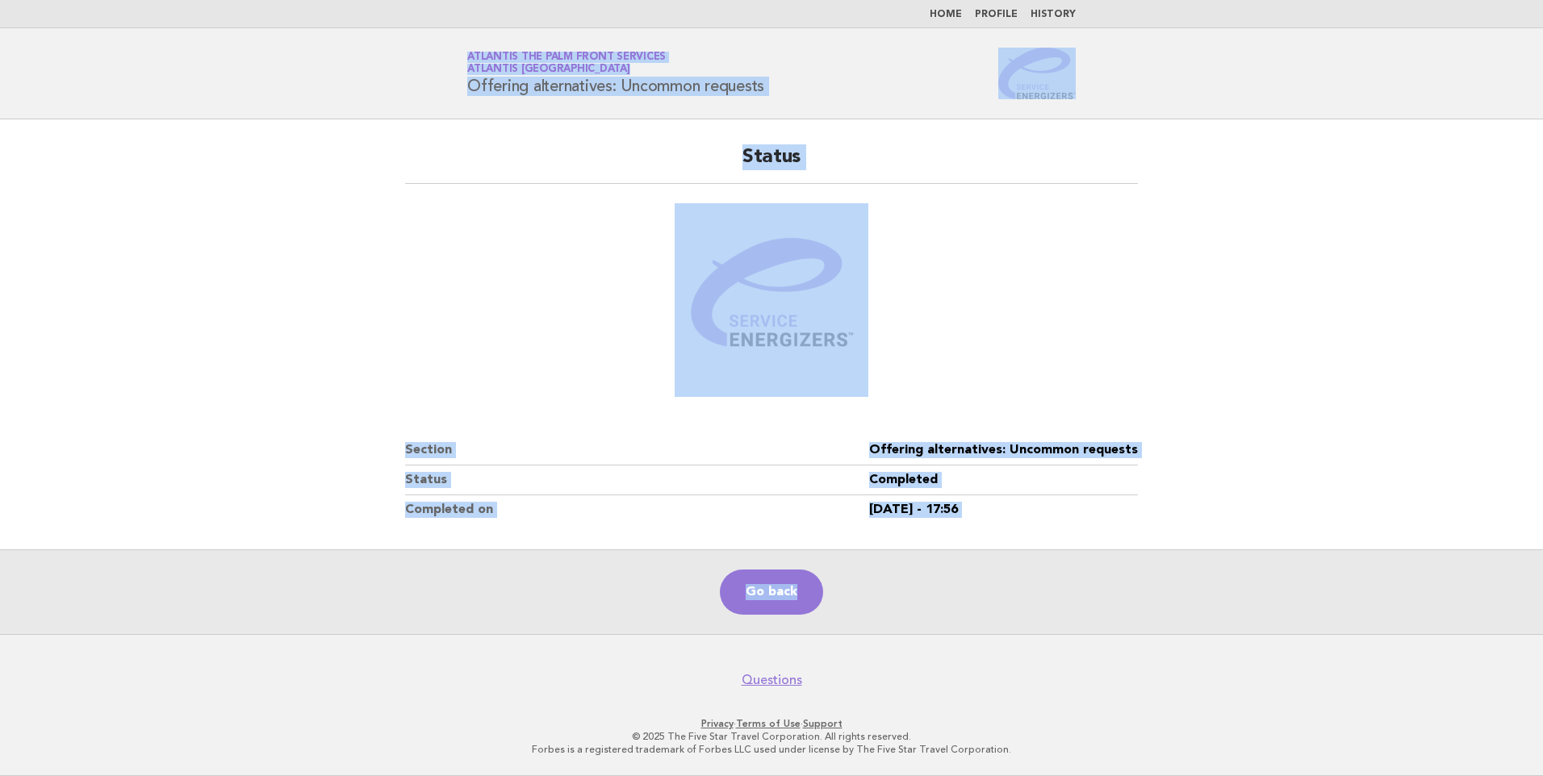
drag, startPoint x: 577, startPoint y: 67, endPoint x: 1111, endPoint y: 629, distance: 775.0
click at [1111, 629] on body "Home Profile History Service Energizers Atlantis The Palm Front Services Atlant…" at bounding box center [771, 388] width 1543 height 776
click at [1110, 628] on div "Go back" at bounding box center [771, 591] width 1543 height 85
click at [182, 176] on main "Status Section Offering alternatives: Uncommon requests Status Completed Comple…" at bounding box center [771, 376] width 1543 height 515
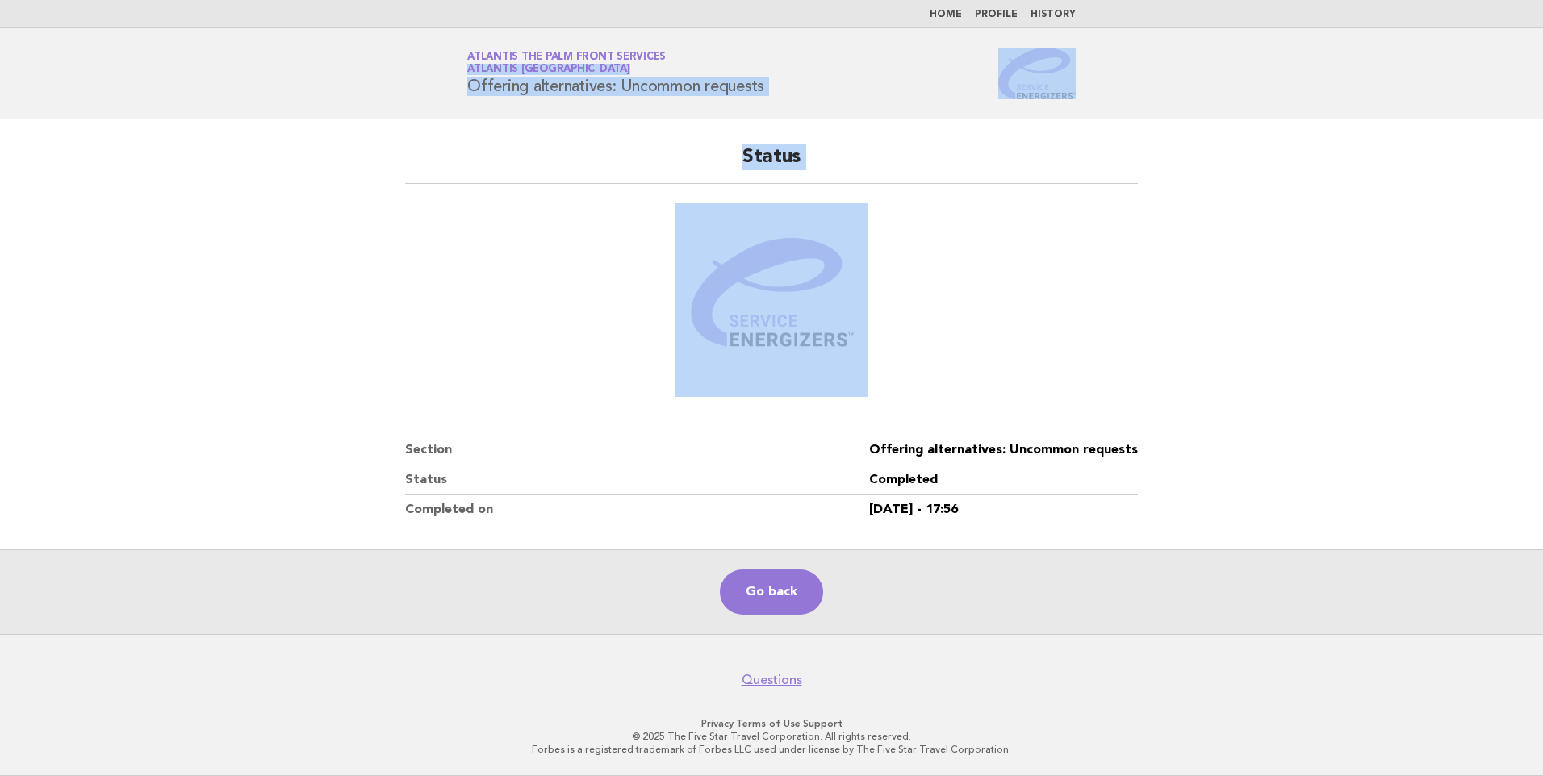
drag, startPoint x: 374, startPoint y: 71, endPoint x: 865, endPoint y: 385, distance: 583.1
click at [865, 385] on body "Home Profile History Service Energizers Atlantis The Palm Front Services Atlant…" at bounding box center [771, 388] width 1543 height 776
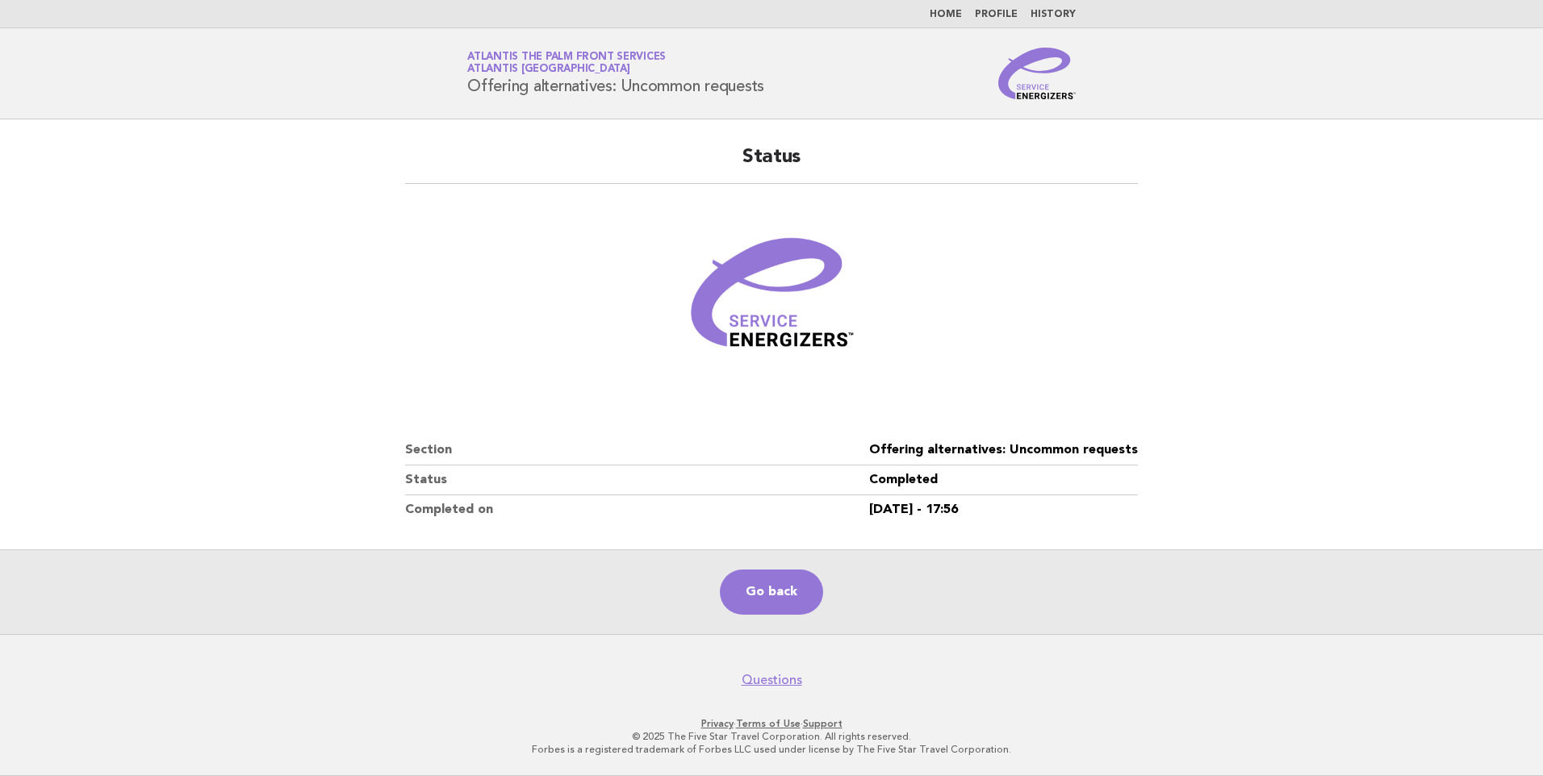
click at [129, 373] on main "Status Section Offering alternatives: Uncommon requests Status Completed Comple…" at bounding box center [771, 376] width 1543 height 515
drag, startPoint x: 446, startPoint y: 73, endPoint x: 980, endPoint y: 520, distance: 696.5
click at [980, 520] on body "Home Profile History Service Energizers Atlantis The Palm Front Services Atlant…" at bounding box center [771, 388] width 1543 height 776
